Goal: Navigation & Orientation: Find specific page/section

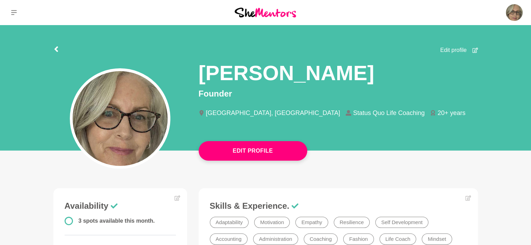
click at [193, 12] on div at bounding box center [265, 12] width 177 height 25
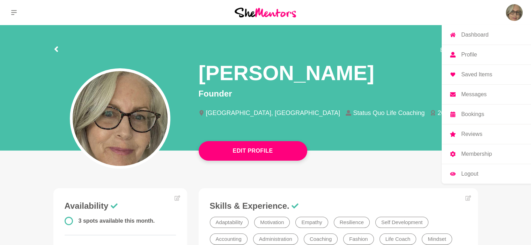
click at [470, 98] on link "Messages" at bounding box center [485, 95] width 89 height 20
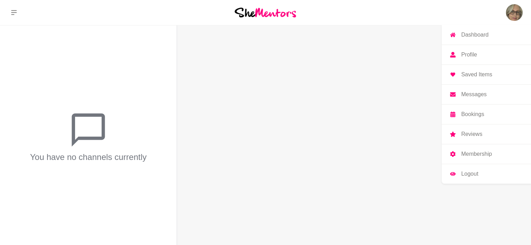
click at [478, 114] on p "Bookings" at bounding box center [472, 115] width 23 height 6
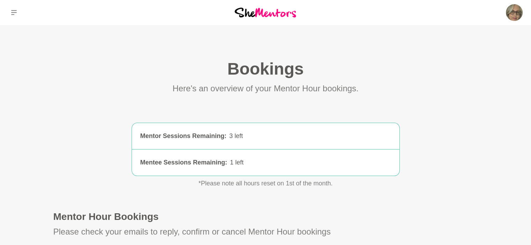
click at [111, 58] on main "Bookings (0) Here's an overview of your Mentor Hour bookings. Mentor Sessions R…" at bounding box center [265, 166] width 531 height 283
